Goal: Task Accomplishment & Management: Manage account settings

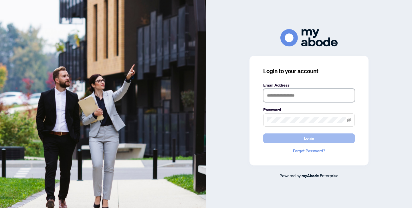
type input "**********"
click at [316, 139] on button "Login" at bounding box center [309, 139] width 92 height 10
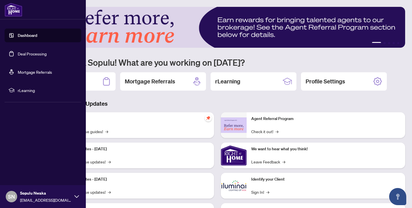
click at [21, 54] on link "Deal Processing" at bounding box center [32, 53] width 29 height 5
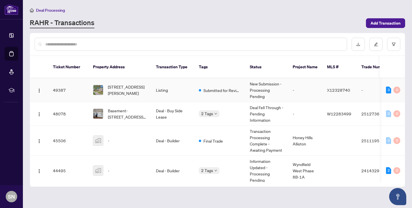
click at [174, 84] on td "Listing" at bounding box center [172, 90] width 43 height 24
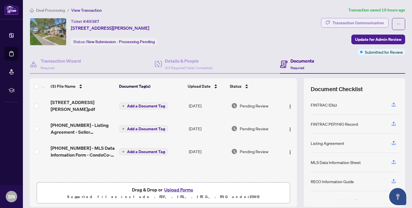
click at [349, 24] on div "Transaction Communication" at bounding box center [359, 22] width 52 height 9
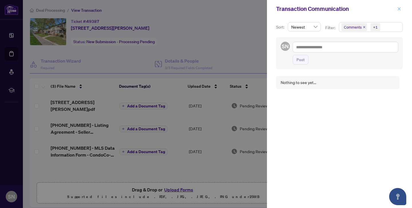
click at [400, 7] on icon "close" at bounding box center [399, 9] width 4 height 4
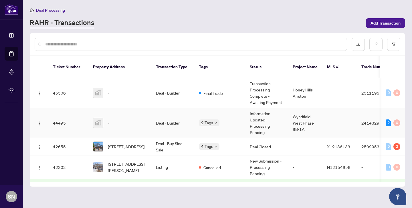
scroll to position [51, 0]
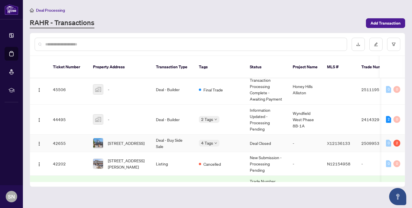
click at [165, 137] on td "Deal - Buy Side Sale" at bounding box center [172, 143] width 43 height 17
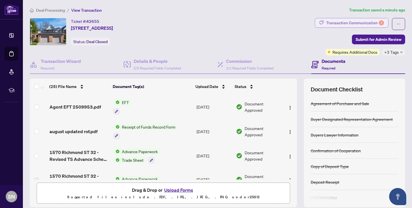
click at [348, 20] on div "Transaction Communication 2" at bounding box center [355, 22] width 58 height 9
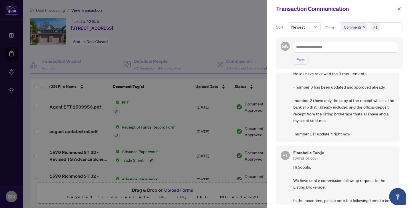
scroll to position [84, 0]
click at [196, 50] on div at bounding box center [206, 104] width 412 height 208
click at [397, 7] on icon "close" at bounding box center [399, 9] width 4 height 4
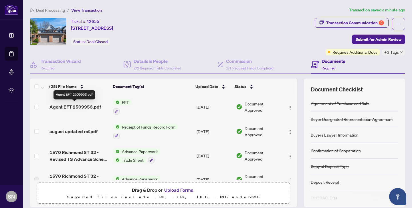
click at [78, 107] on span "Agent EFT 2509953.pdf" at bounding box center [76, 107] width 52 height 7
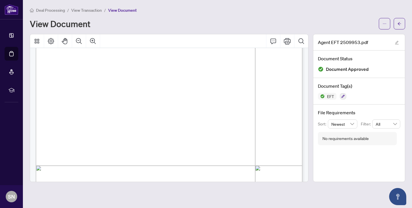
scroll to position [103, 0]
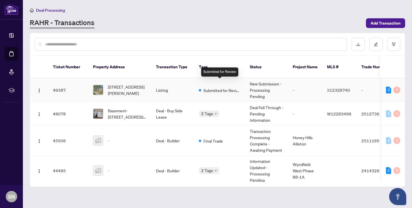
click at [202, 87] on div "Submitted for Review" at bounding box center [220, 90] width 42 height 7
